Goal: Task Accomplishment & Management: Use online tool/utility

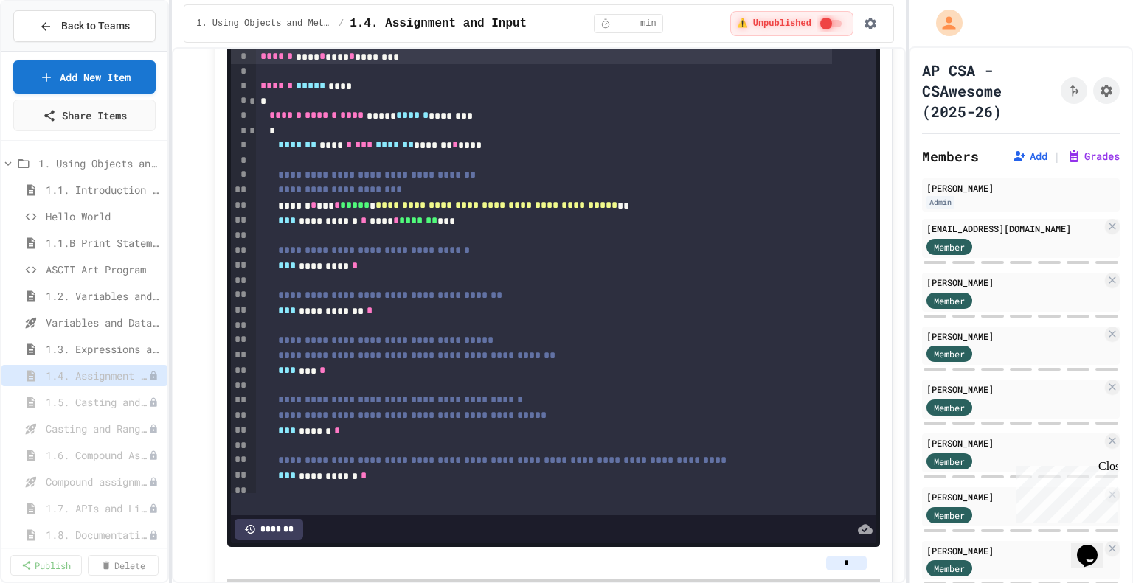
scroll to position [5897, 0]
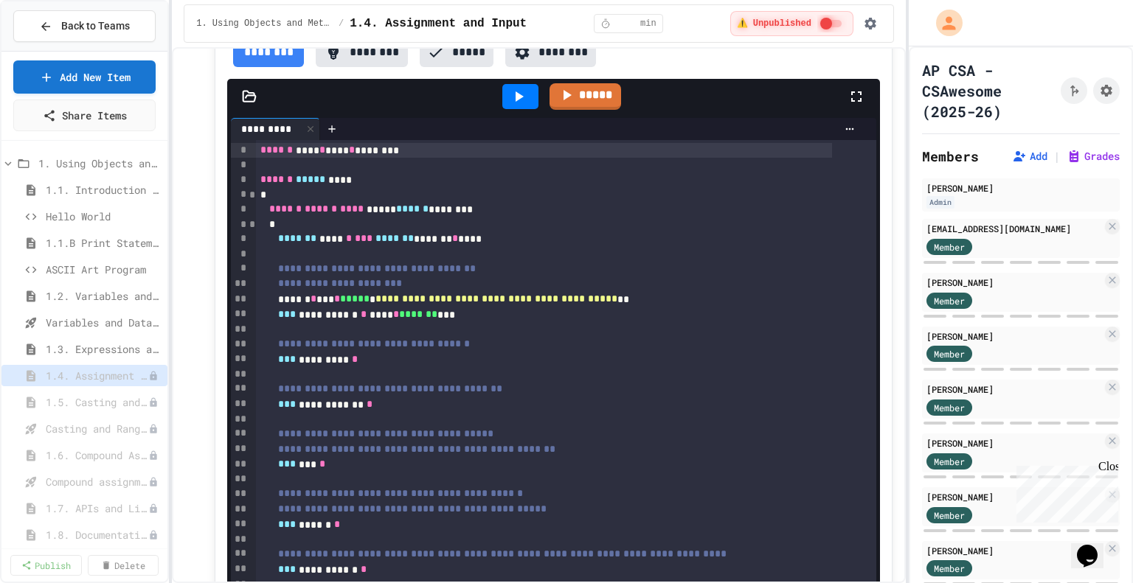
click at [209, 100] on circle "button" at bounding box center [209, 100] width 1 height 1
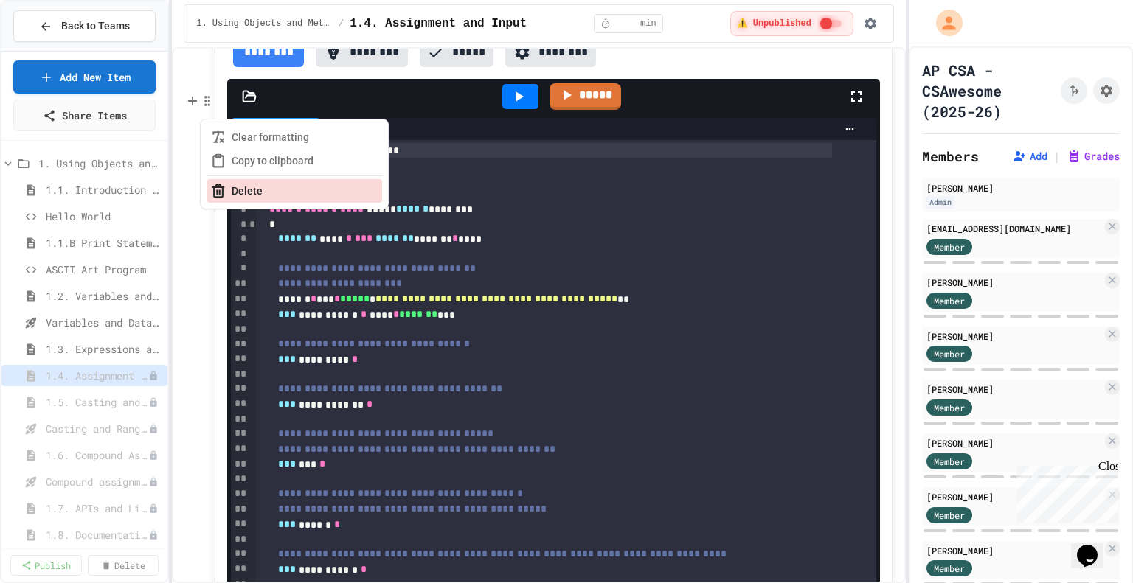
click at [240, 191] on button "Delete" at bounding box center [294, 191] width 176 height 24
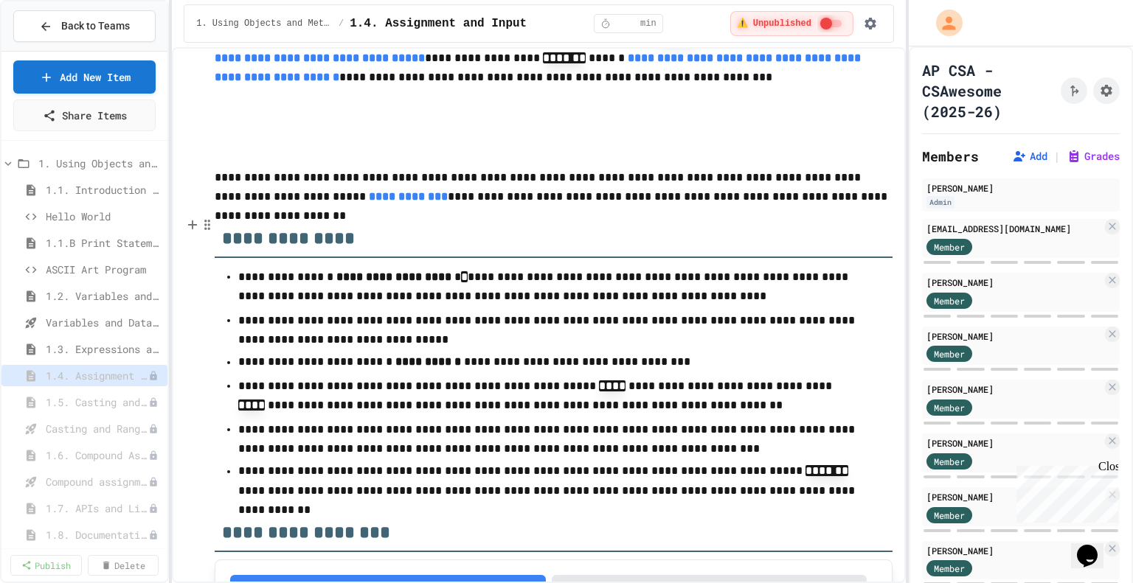
scroll to position [5676, 0]
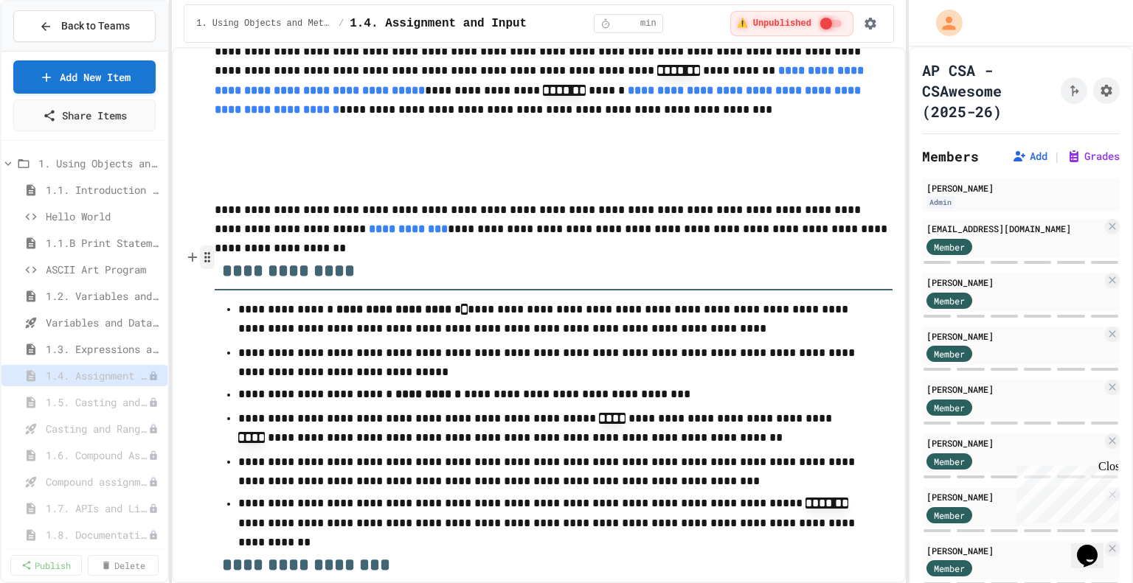
click at [204, 256] on icon "button" at bounding box center [207, 257] width 13 height 15
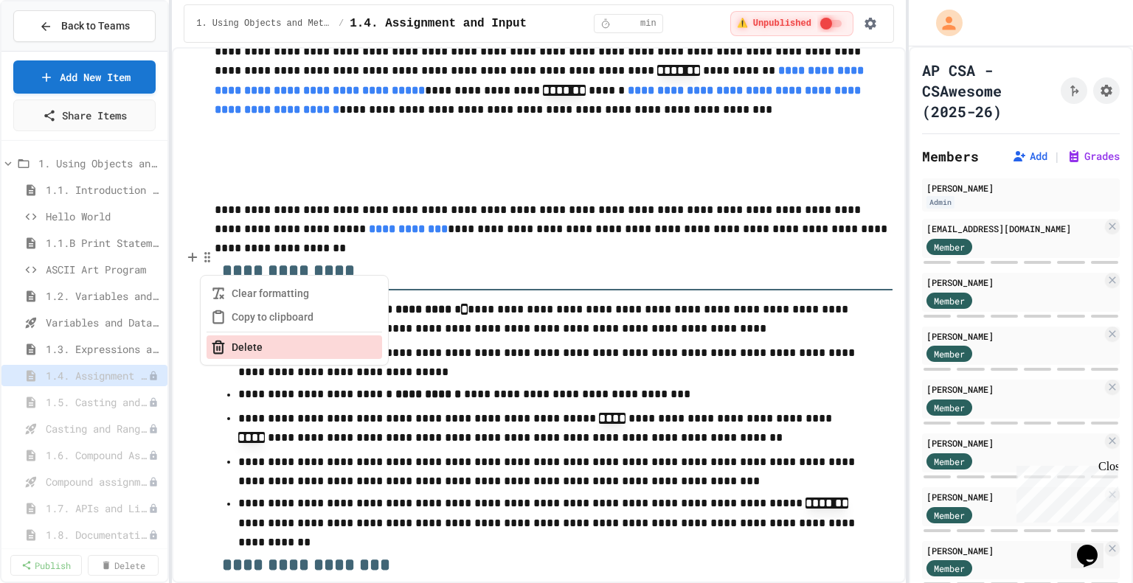
click at [246, 341] on button "Delete" at bounding box center [294, 348] width 176 height 24
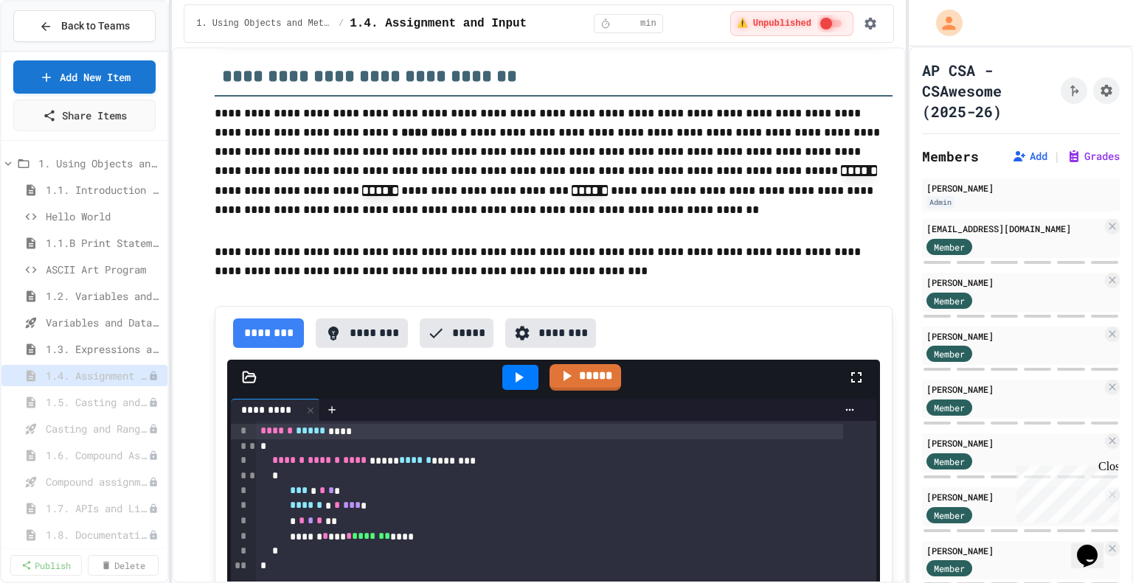
scroll to position [2800, 0]
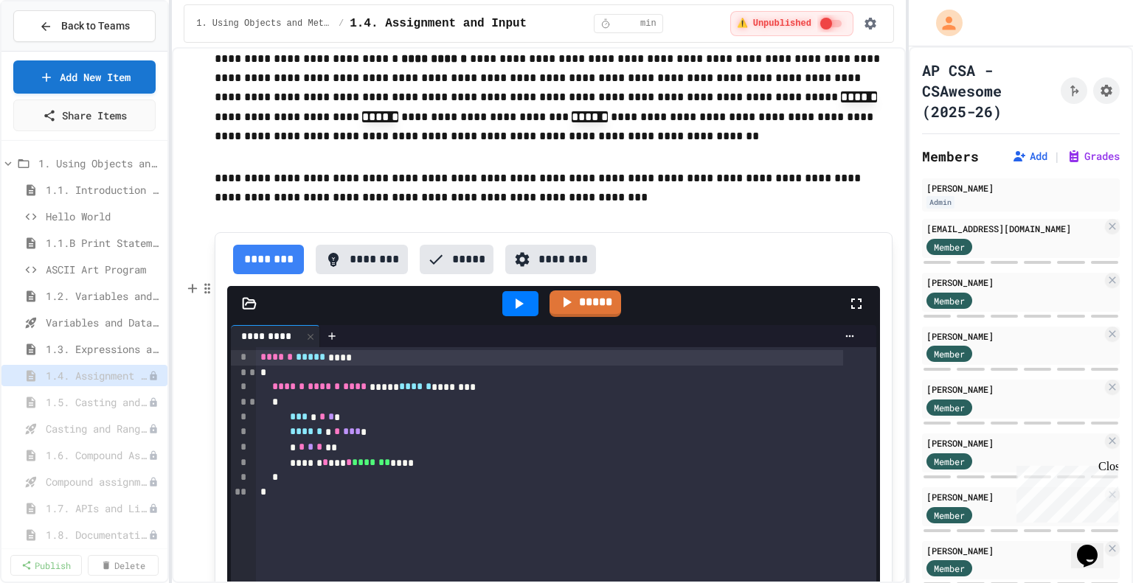
click at [515, 309] on icon at bounding box center [519, 304] width 8 height 10
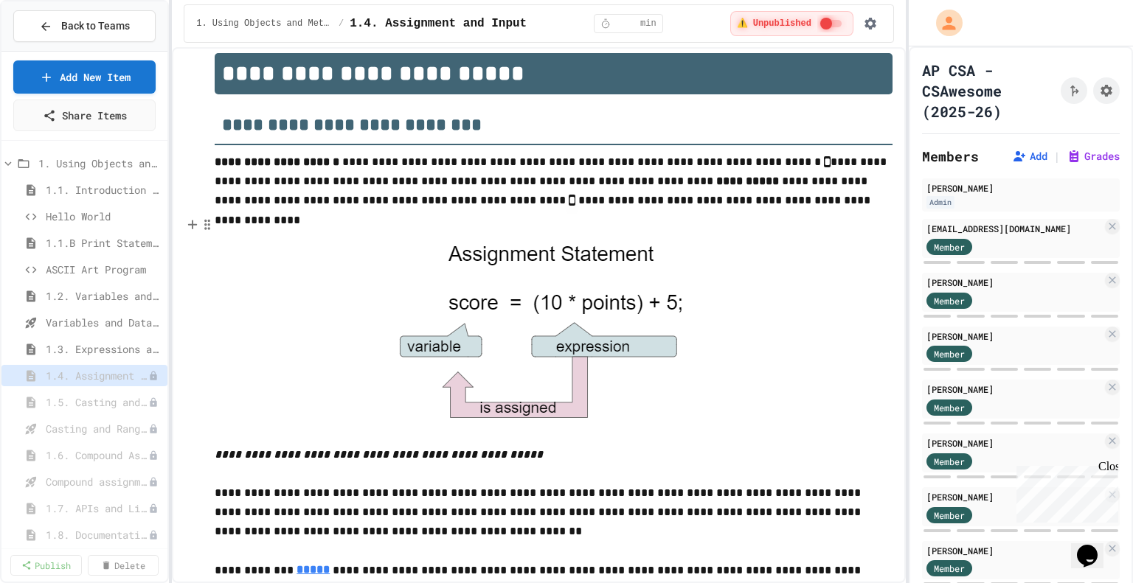
scroll to position [0, 0]
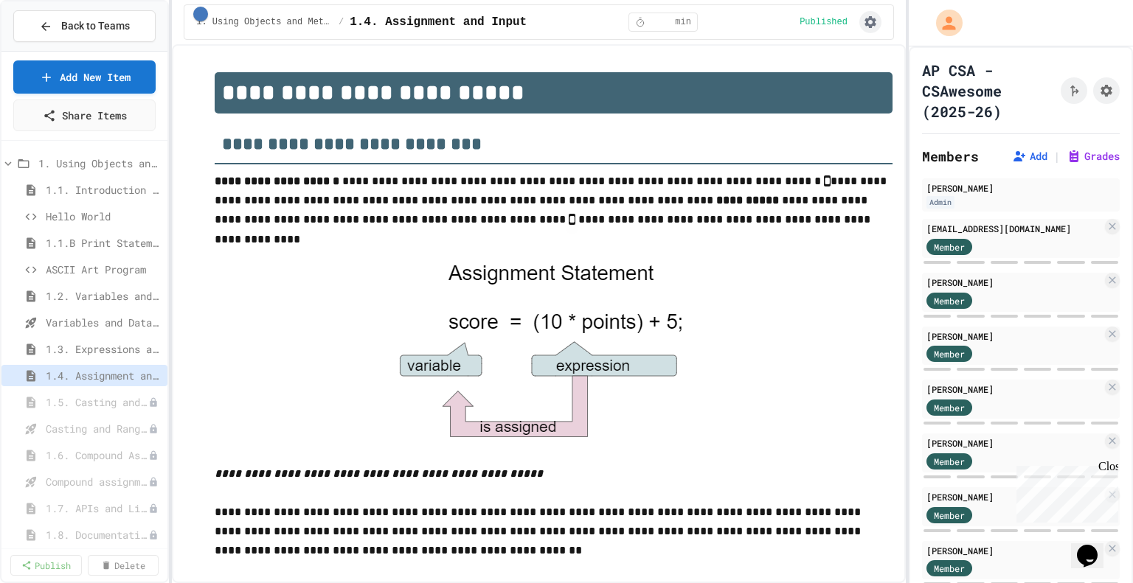
click at [869, 21] on icon "button" at bounding box center [870, 22] width 15 height 15
click at [838, 583] on div at bounding box center [566, 585] width 1133 height 0
click at [1099, 94] on icon "Assignment Settings" at bounding box center [1106, 90] width 15 height 15
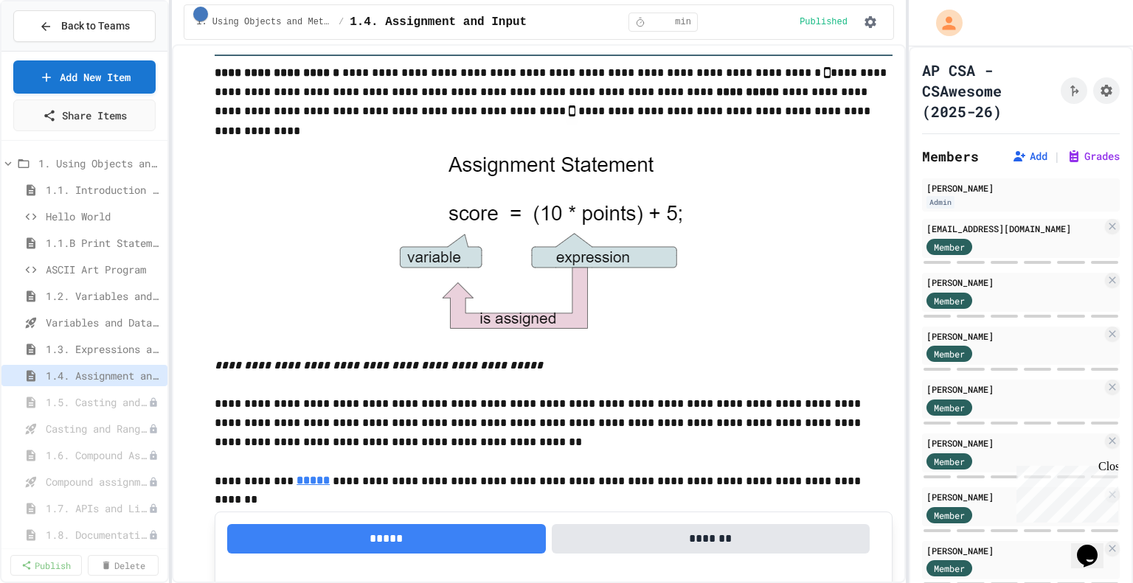
scroll to position [0, 0]
